Goal: Information Seeking & Learning: Check status

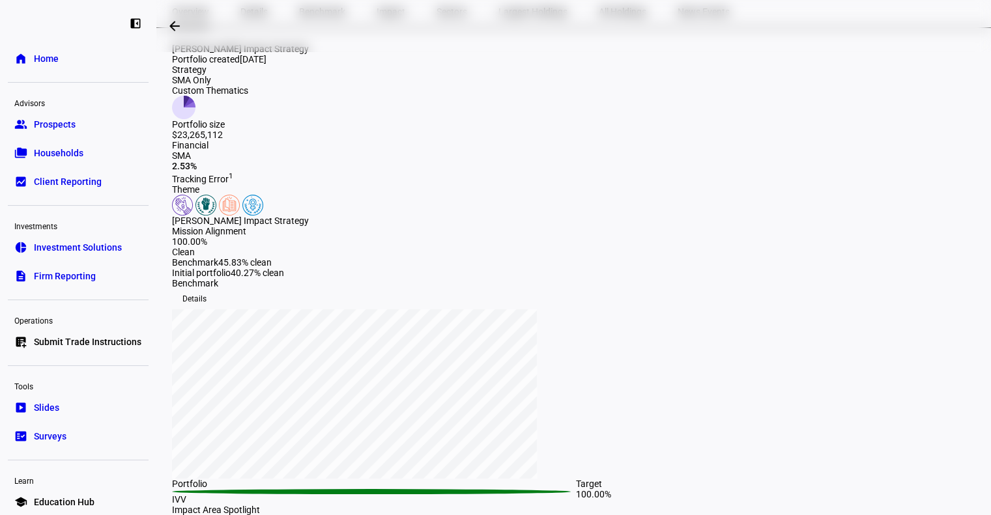
scroll to position [122, 0]
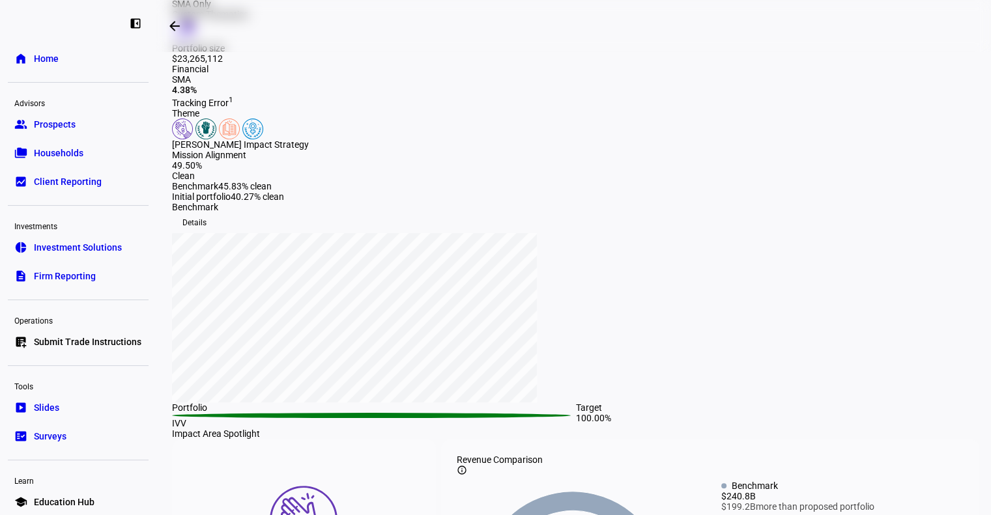
scroll to position [190, 0]
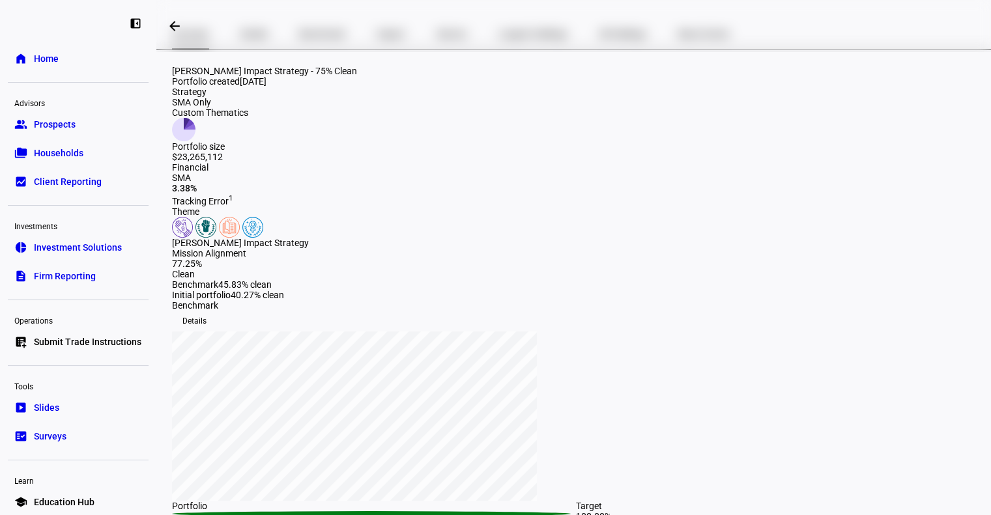
scroll to position [107, 0]
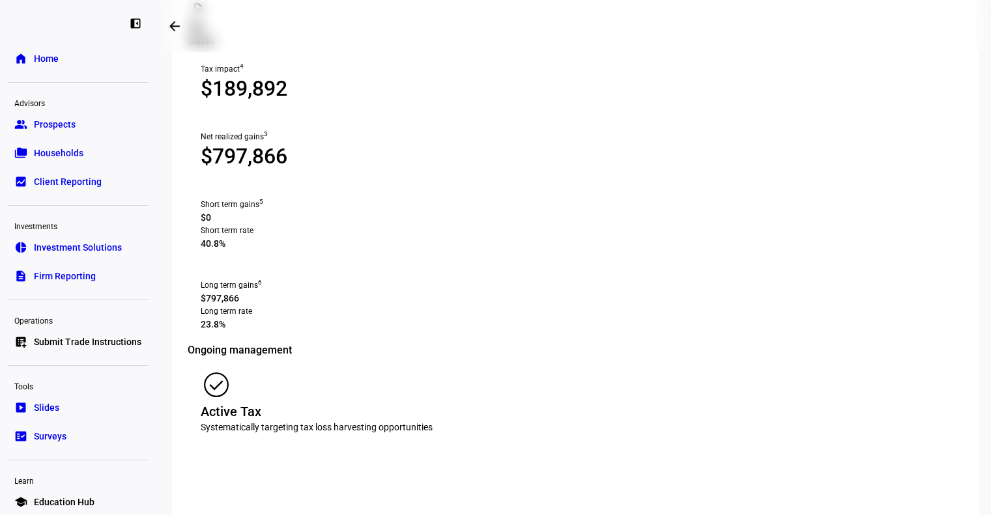
scroll to position [1374, 0]
